Goal: Information Seeking & Learning: Learn about a topic

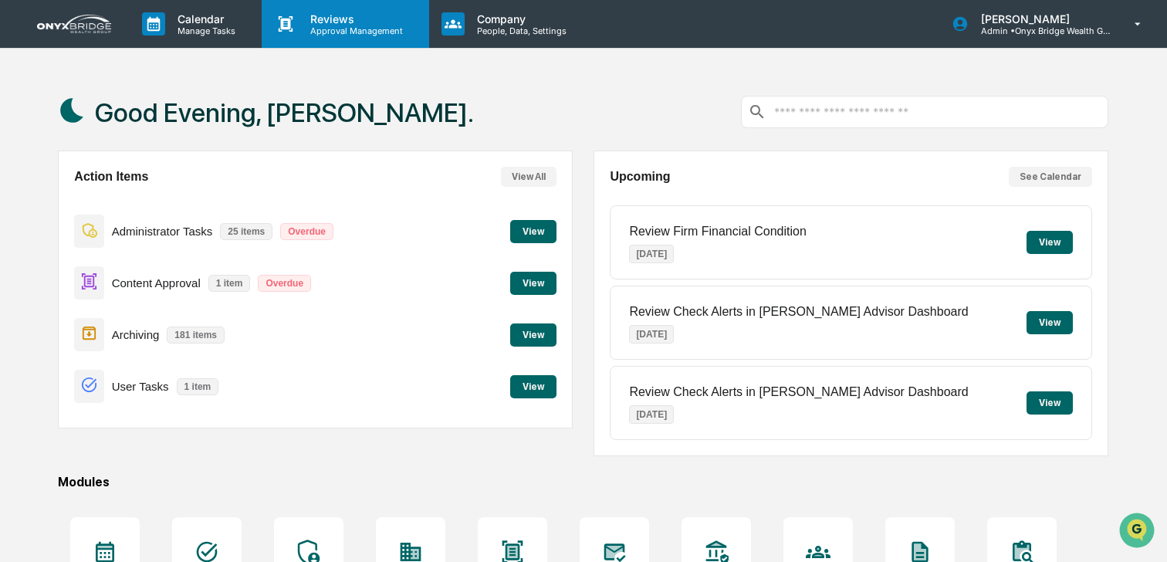
click at [337, 29] on p "Approval Management" at bounding box center [354, 30] width 113 height 11
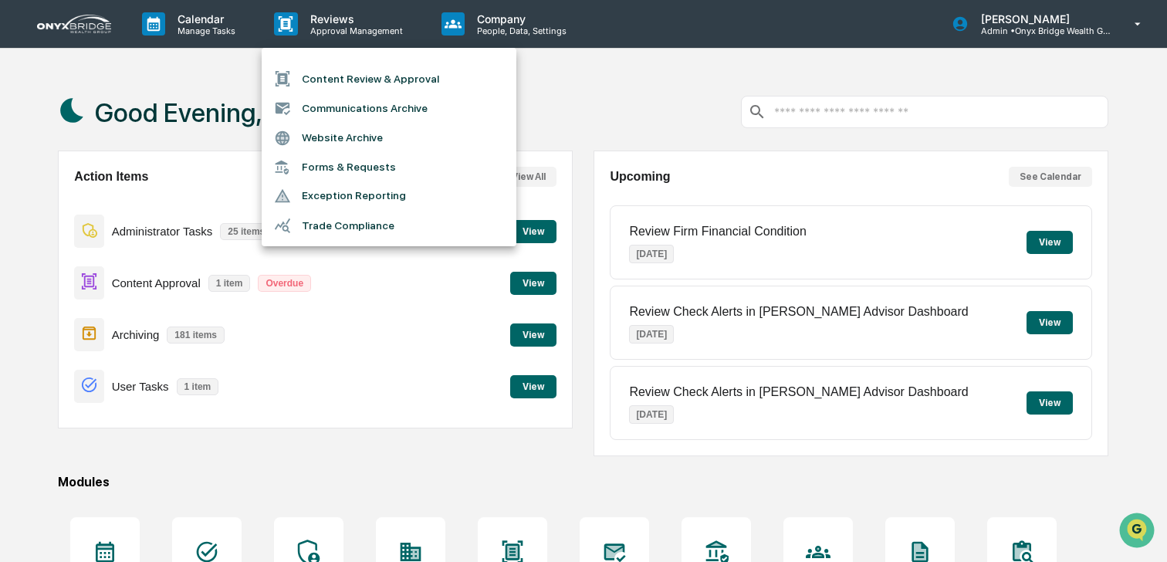
click at [209, 36] on div at bounding box center [583, 281] width 1167 height 562
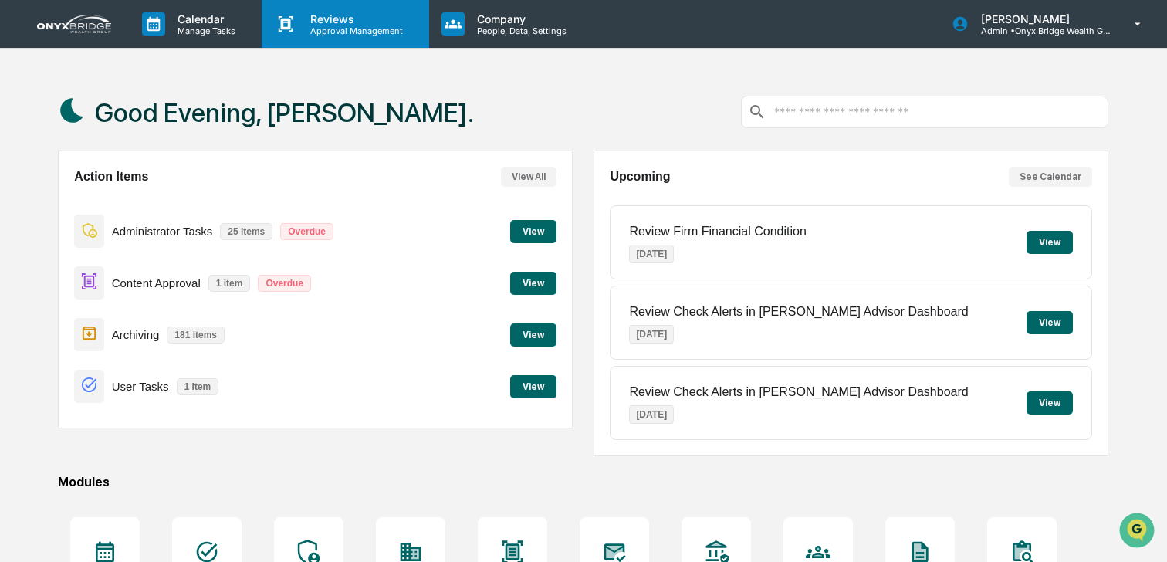
click at [287, 29] on icon at bounding box center [286, 23] width 15 height 15
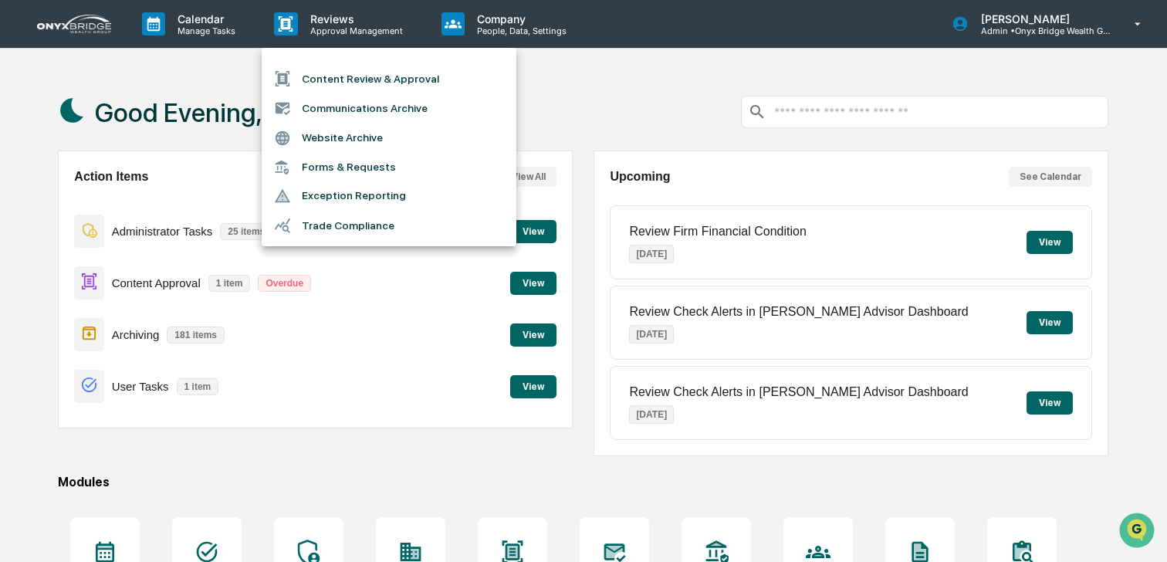
click at [493, 55] on ul "Content Review & Approval Communications Archive Website Archive Forms & Reques…" at bounding box center [389, 147] width 255 height 198
click at [493, 32] on div at bounding box center [583, 281] width 1167 height 562
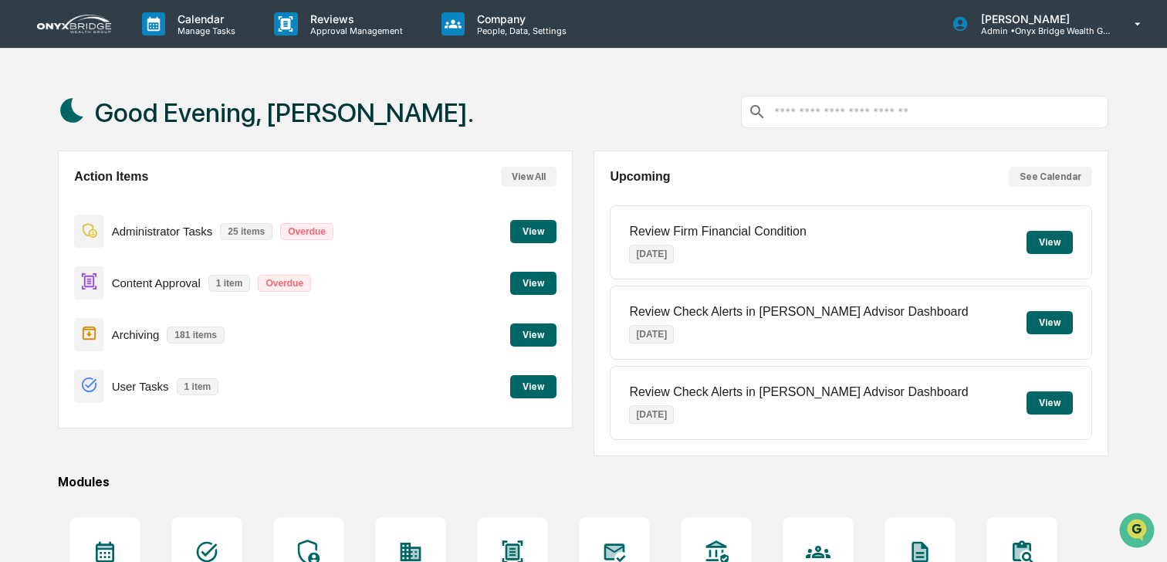
click at [493, 32] on p "People, Data, Settings" at bounding box center [520, 30] width 110 height 11
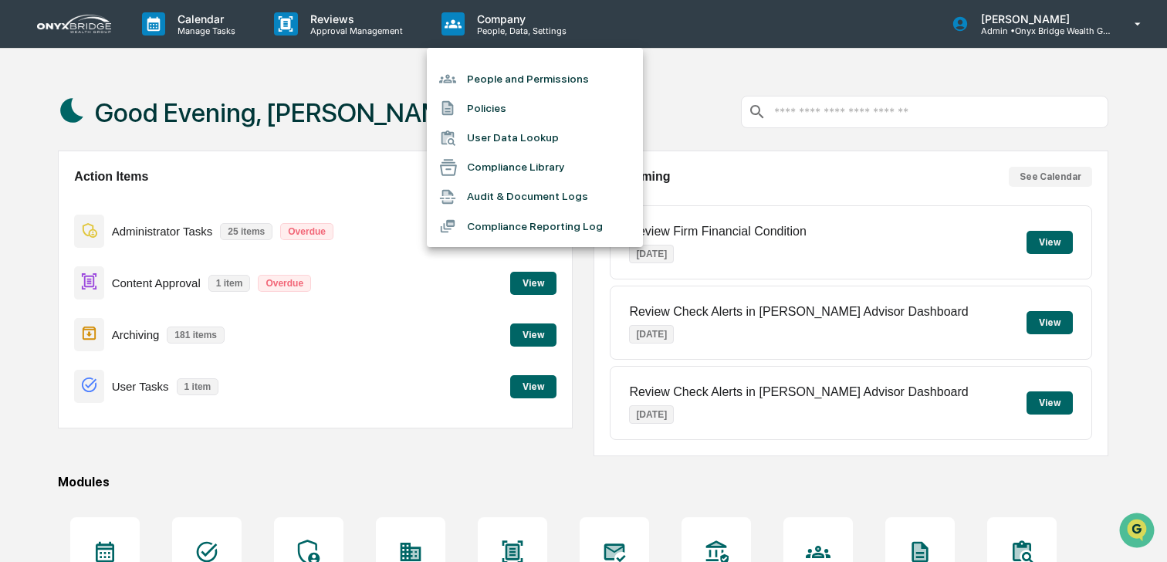
click at [493, 176] on li "Compliance Library" at bounding box center [535, 167] width 216 height 29
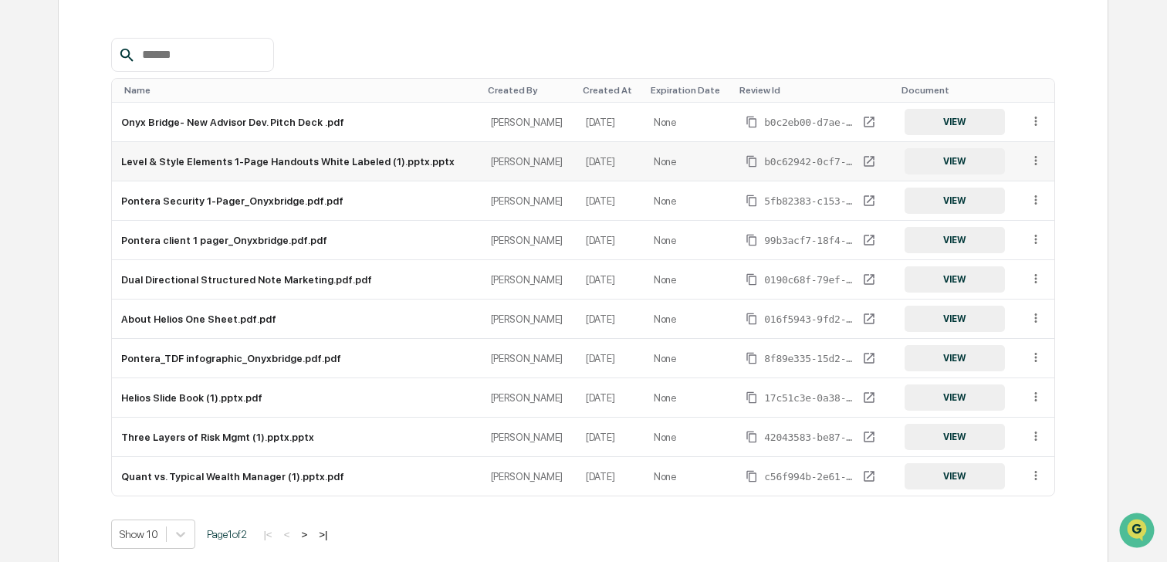
scroll to position [385, 0]
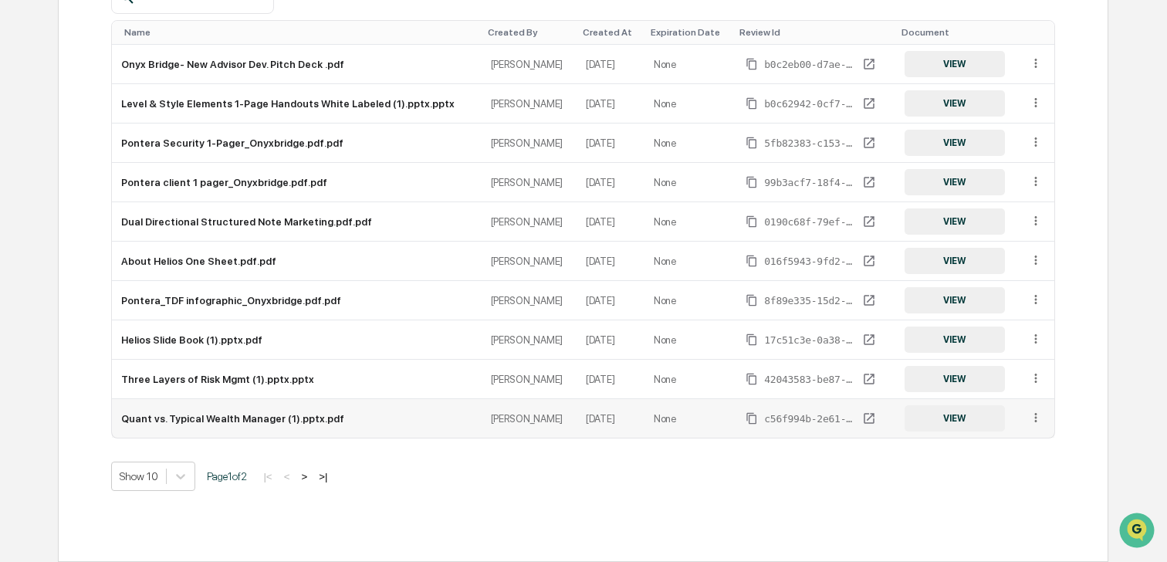
click at [947, 418] on button "VIEW" at bounding box center [955, 418] width 100 height 26
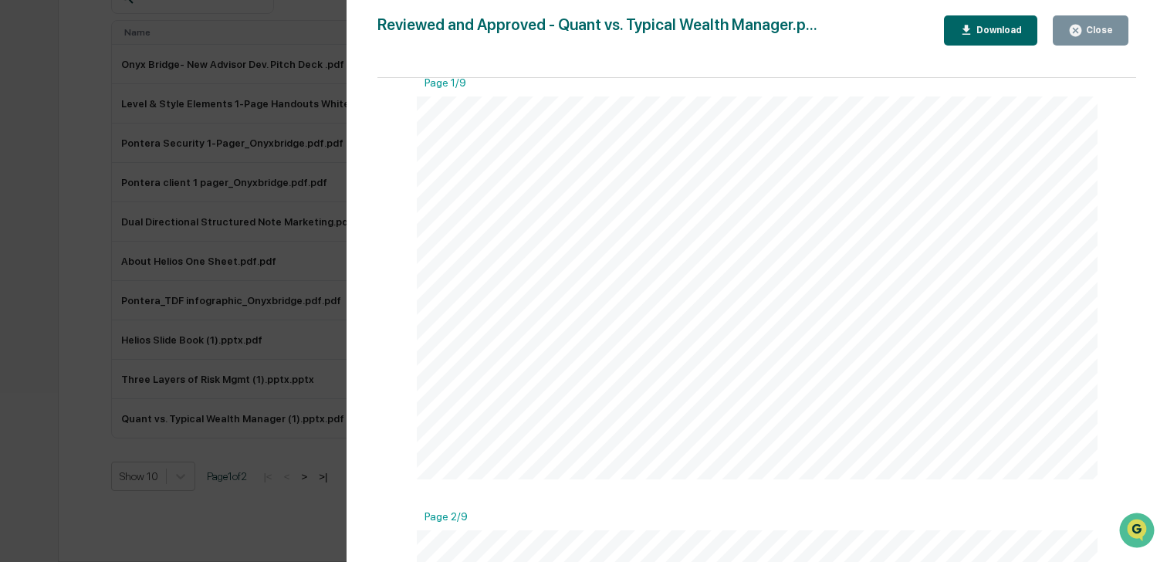
scroll to position [0, 0]
click at [1085, 25] on div "Close" at bounding box center [1098, 30] width 30 height 11
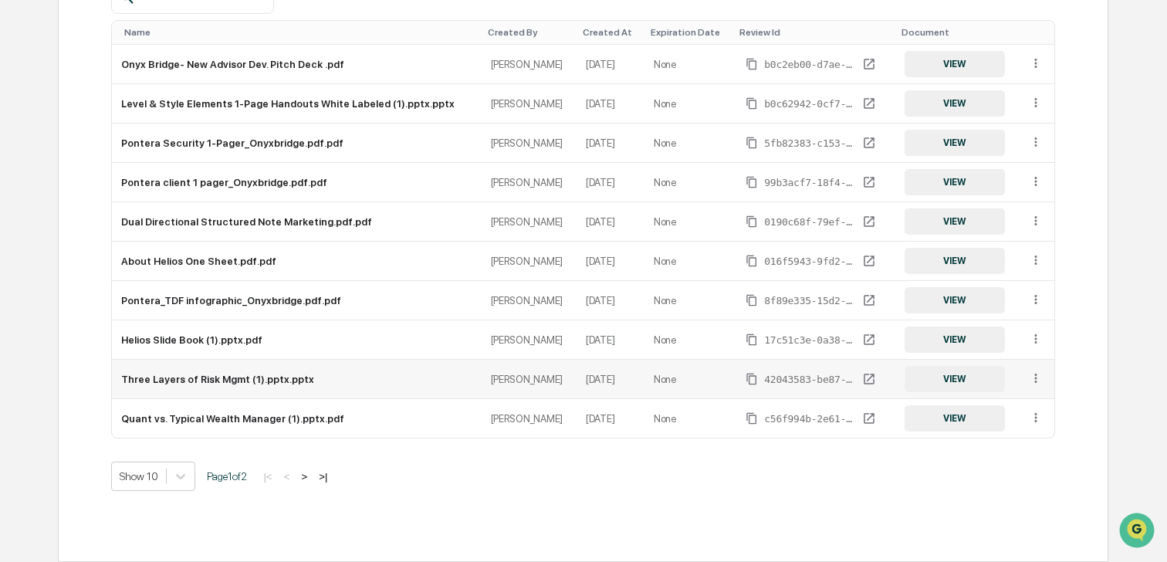
click at [233, 380] on td "Three Layers of Risk Mgmt (1).pptx.pptx" at bounding box center [296, 379] width 369 height 39
click at [951, 381] on button "VIEW" at bounding box center [955, 379] width 100 height 26
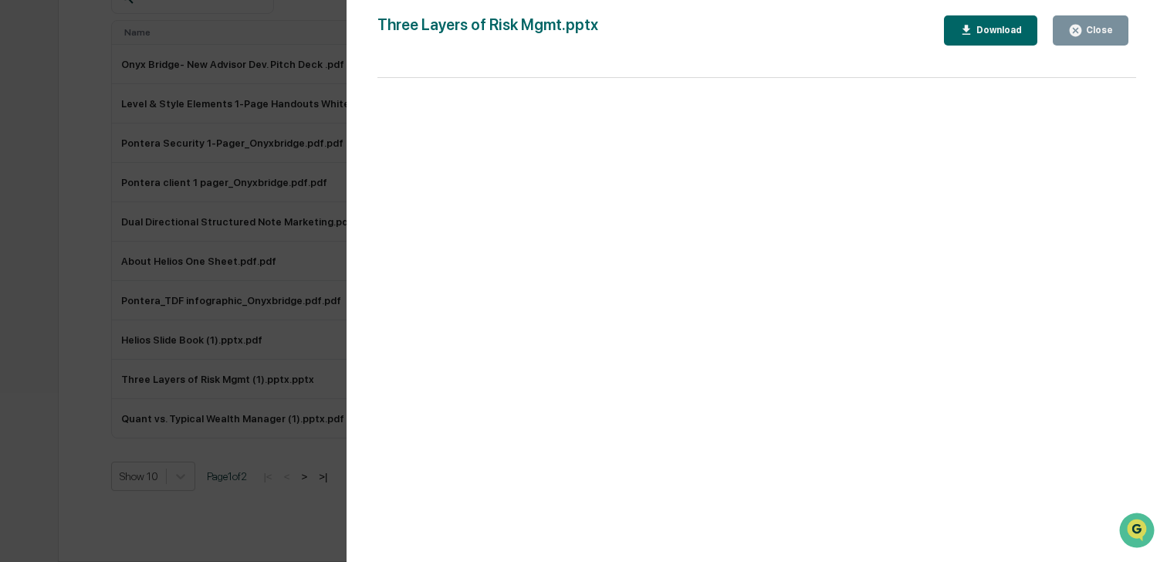
click at [1084, 43] on button "Close" at bounding box center [1091, 30] width 76 height 30
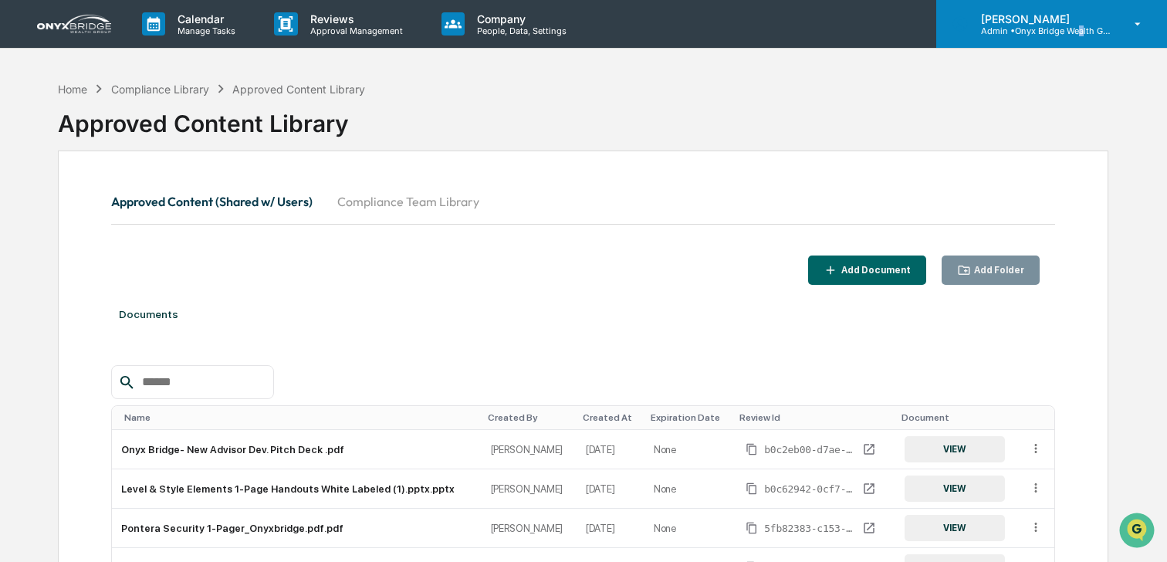
click at [1084, 31] on p "Admin • Onyx Bridge Wealth Group LLC" at bounding box center [1041, 30] width 144 height 11
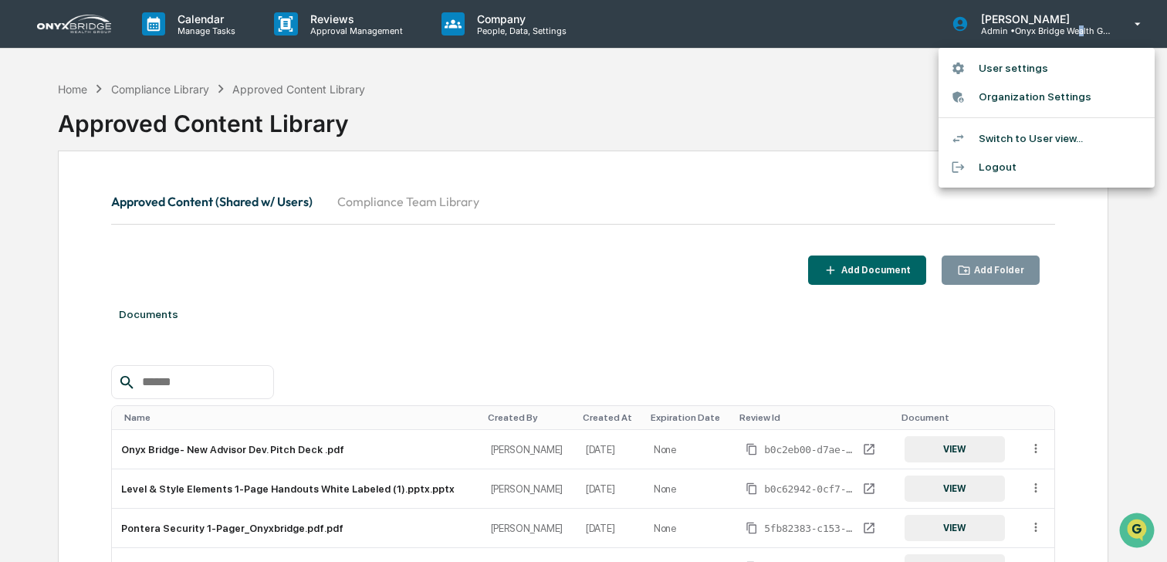
click at [969, 178] on li "Logout" at bounding box center [1047, 167] width 216 height 29
